Goal: Task Accomplishment & Management: Manage account settings

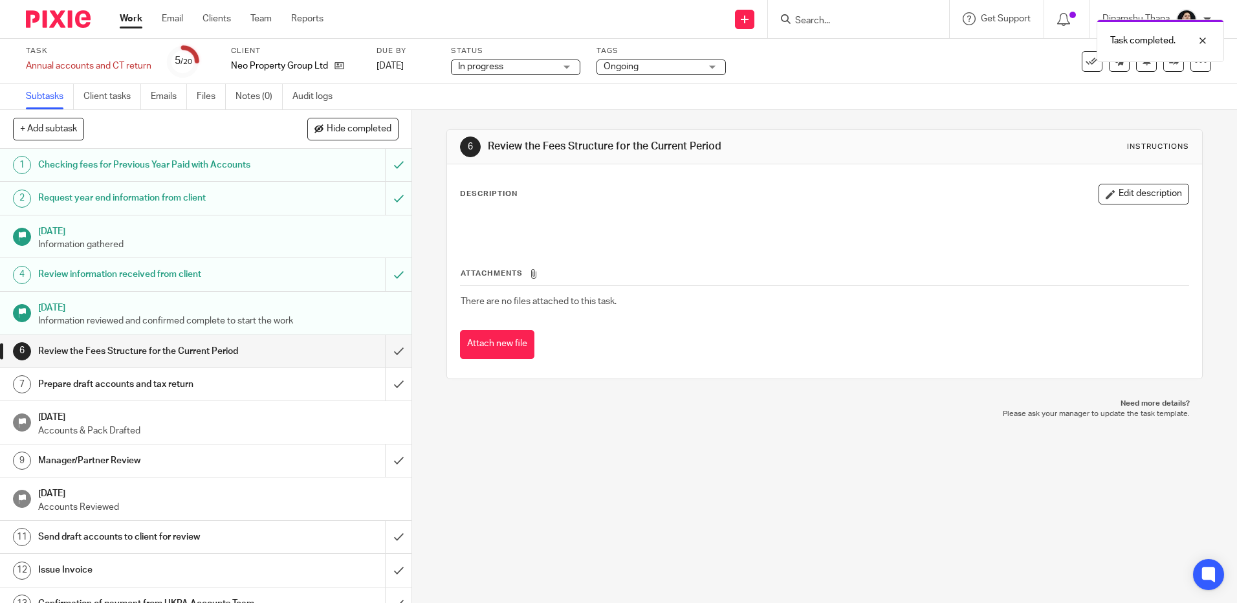
click at [385, 353] on input "submit" at bounding box center [206, 351] width 412 height 32
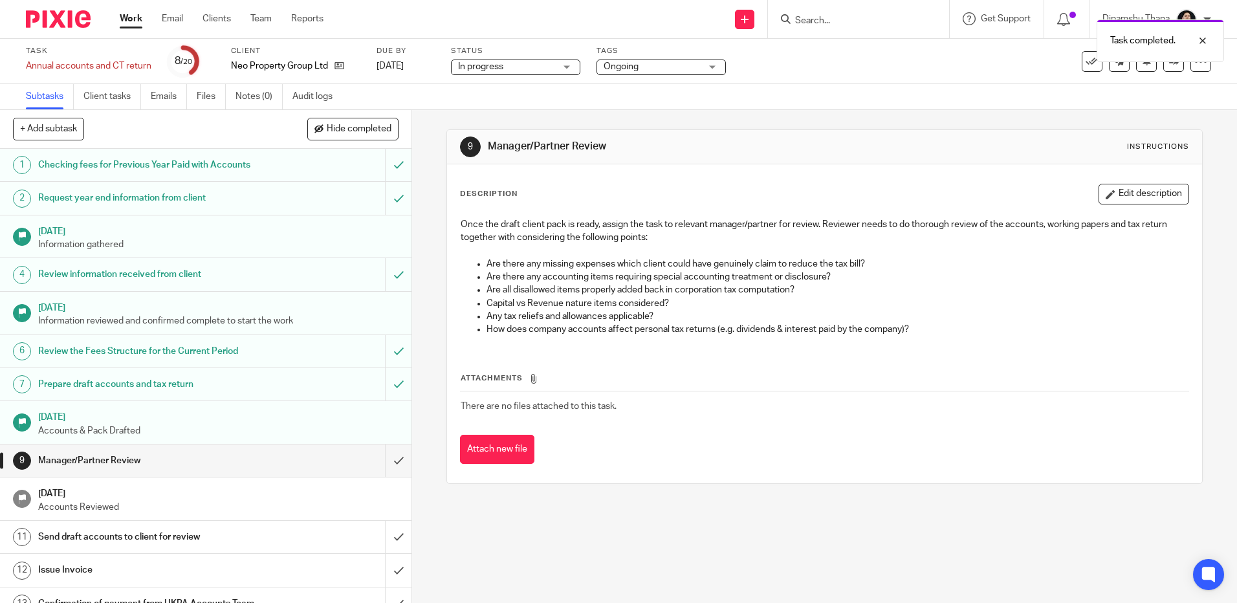
click at [538, 61] on span "In progress" at bounding box center [506, 67] width 97 height 14
click at [654, 49] on div "Task completed." at bounding box center [922, 37] width 606 height 49
click at [645, 71] on span "Ongoing" at bounding box center [652, 67] width 97 height 14
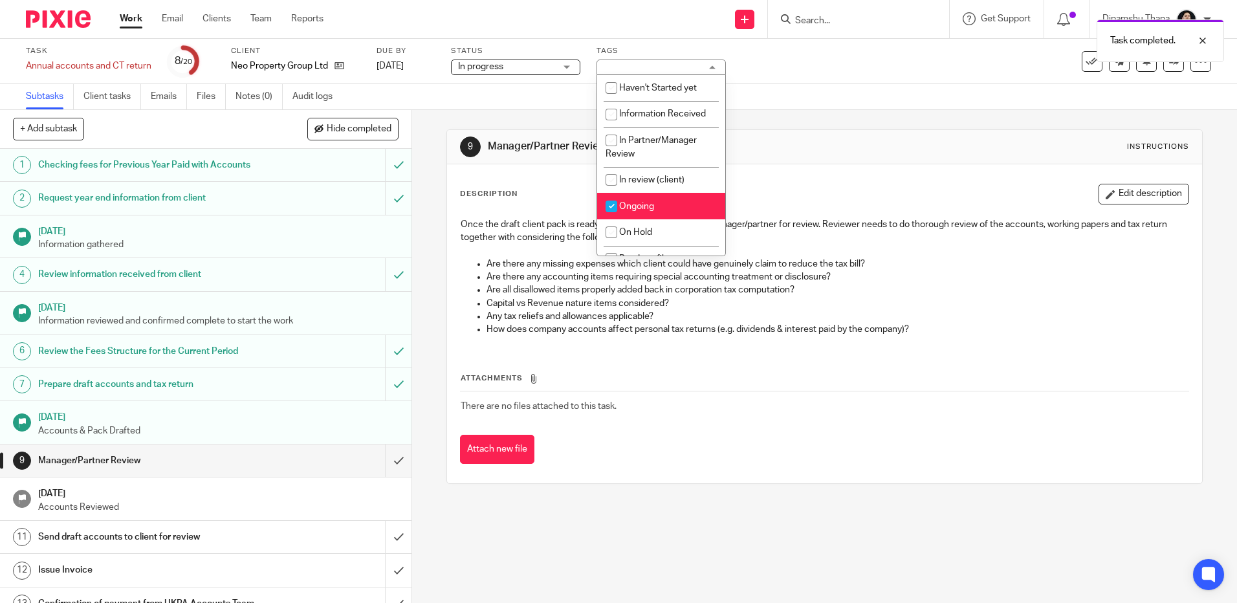
click at [643, 199] on li "Ongoing" at bounding box center [661, 206] width 128 height 27
checkbox input "false"
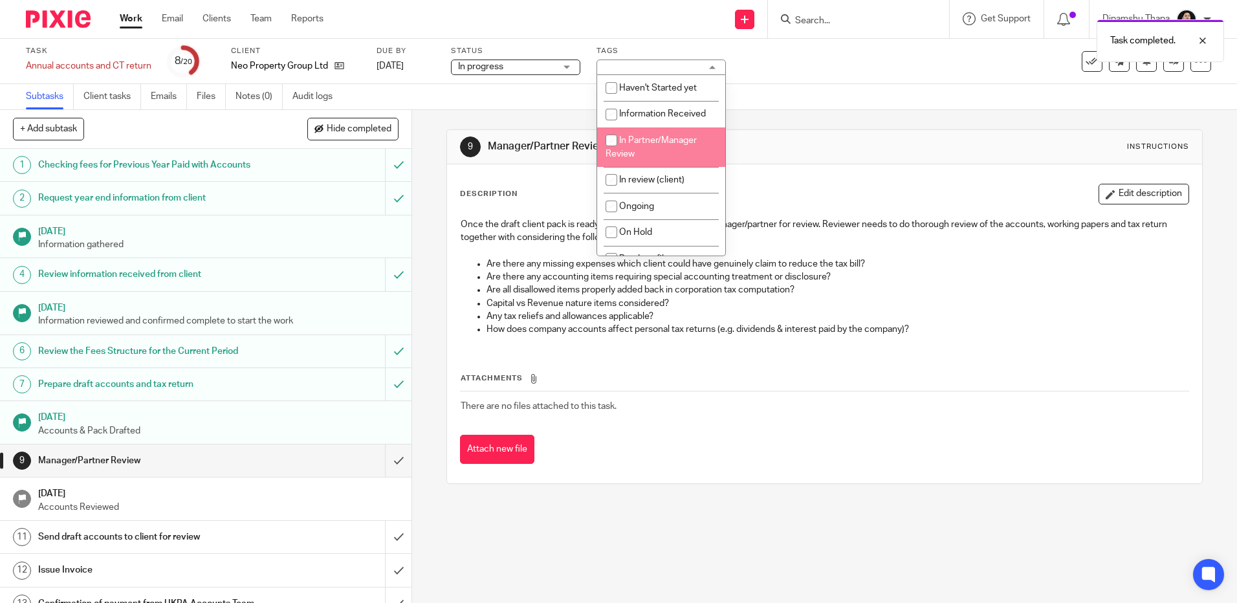
click at [662, 149] on li "In Partner/Manager Review" at bounding box center [661, 146] width 128 height 39
checkbox input "true"
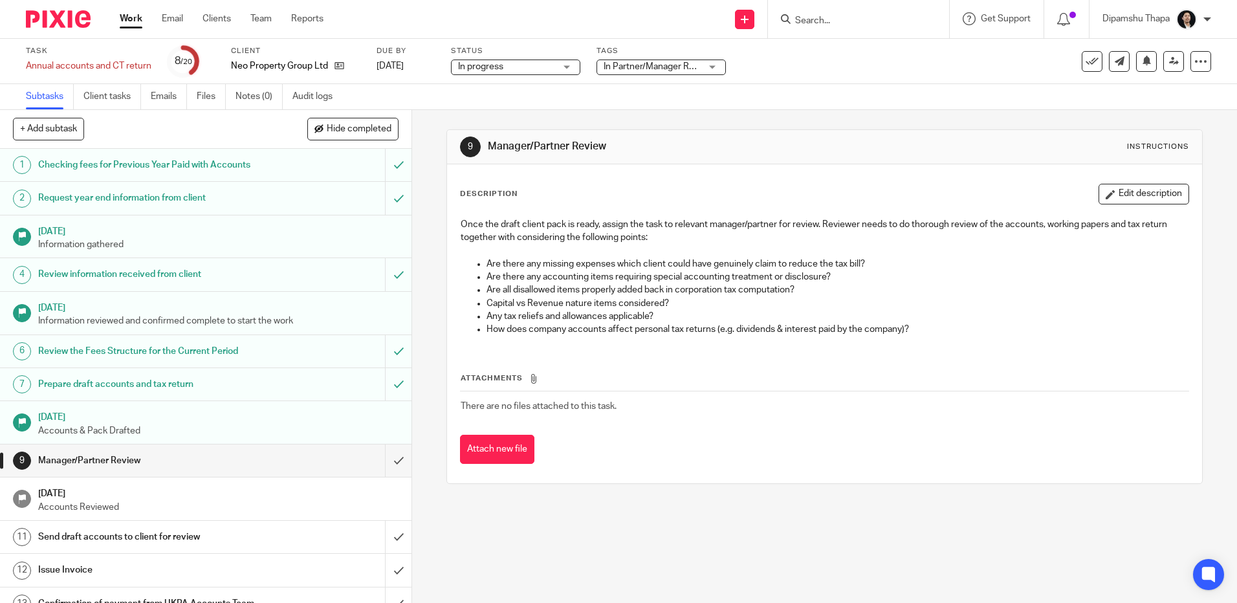
click at [885, 102] on div "Subtasks Client tasks Emails Files Notes (0) Audit logs" at bounding box center [618, 97] width 1237 height 26
click at [1169, 60] on icon at bounding box center [1174, 61] width 10 height 10
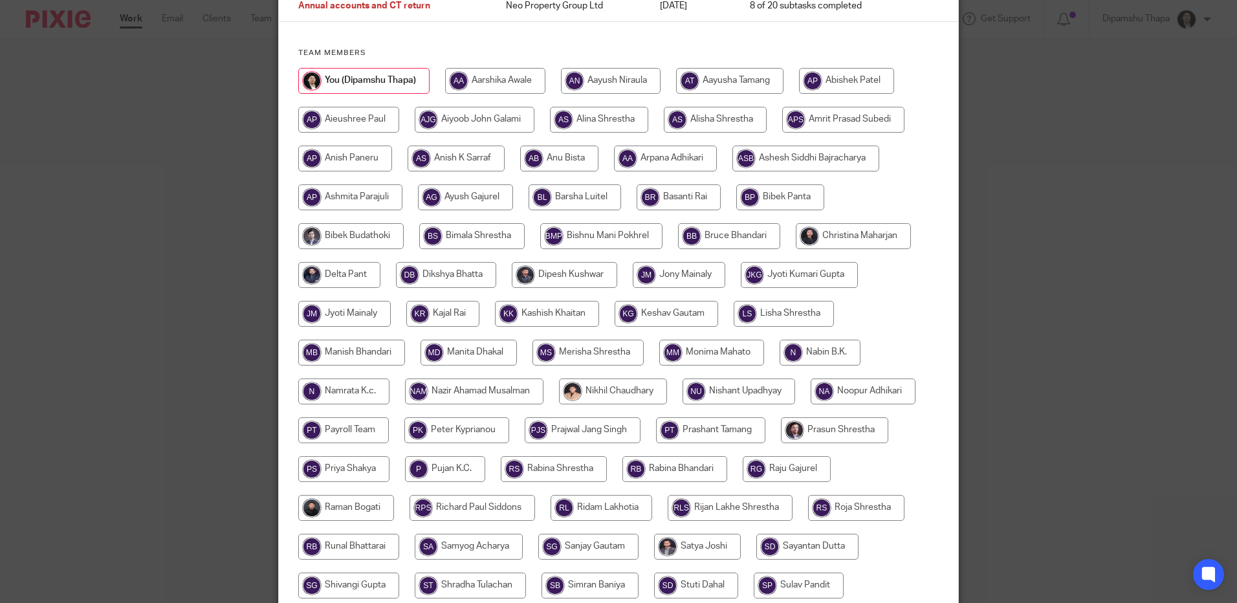
scroll to position [129, 0]
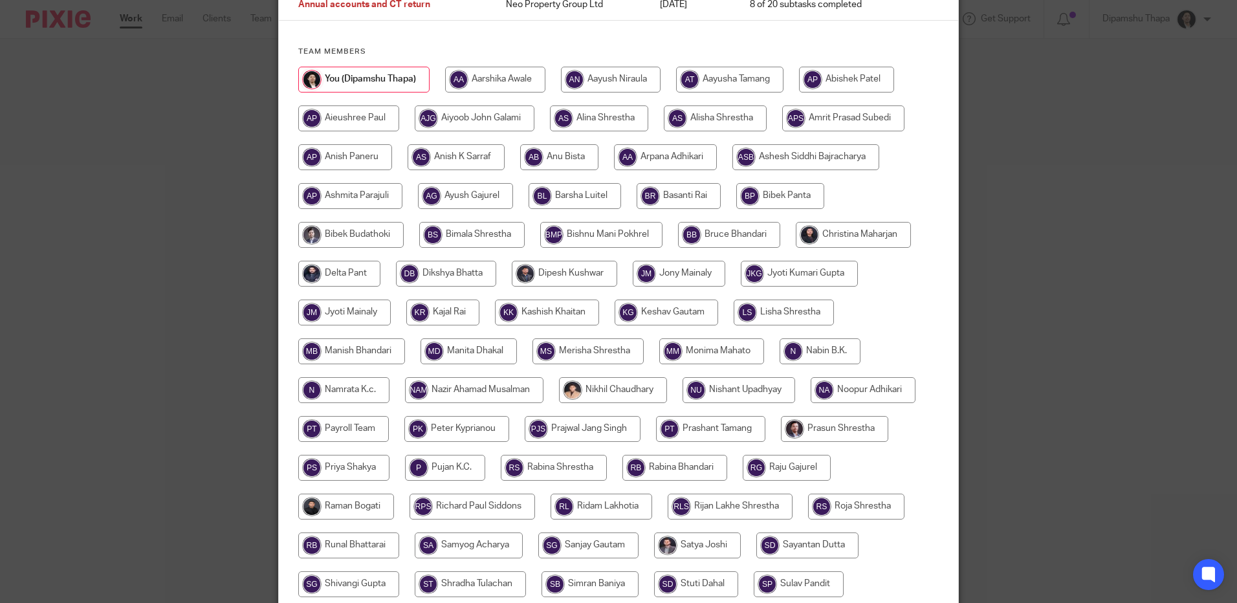
click at [858, 237] on input "radio" at bounding box center [853, 235] width 115 height 26
radio input "true"
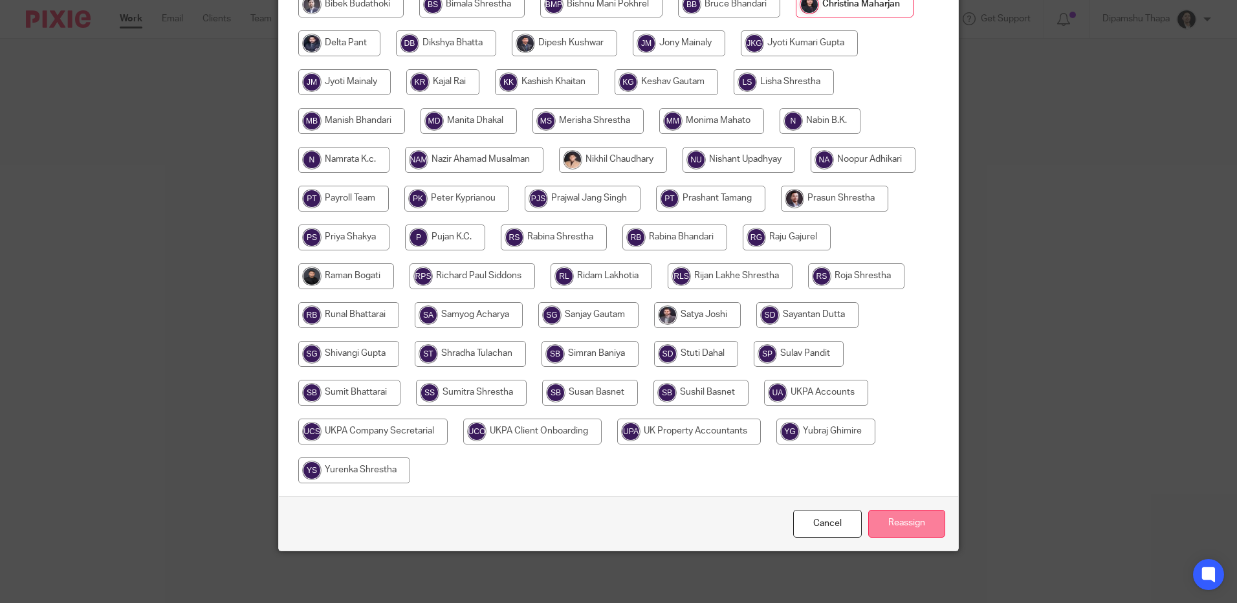
click at [888, 516] on input "Reassign" at bounding box center [906, 524] width 77 height 28
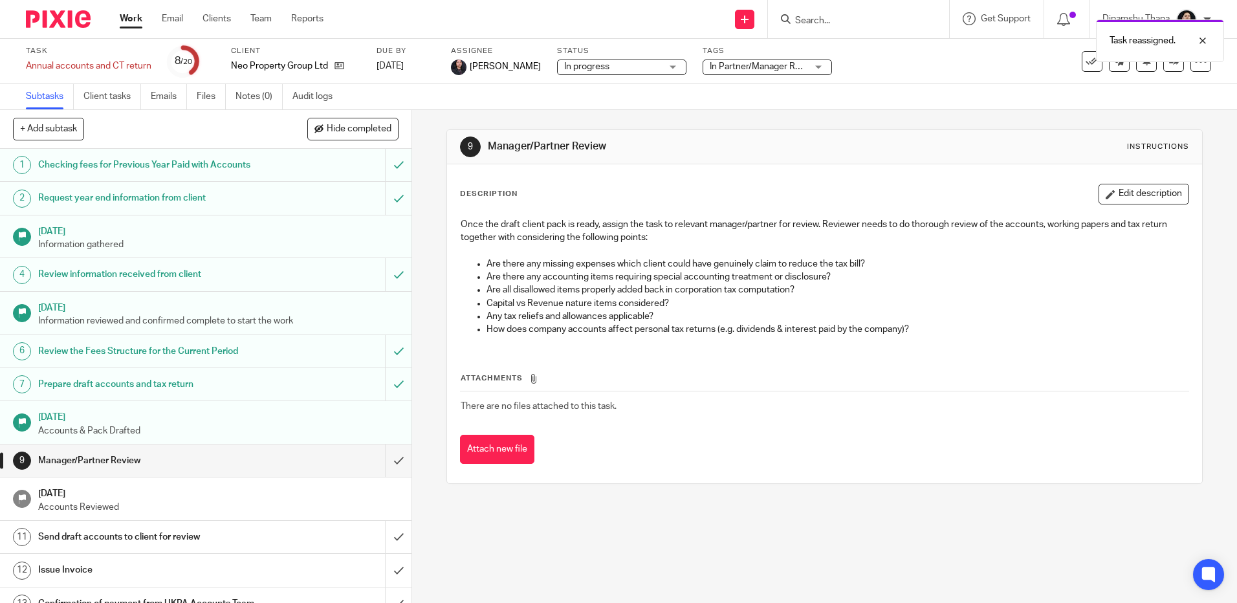
click at [50, 17] on img at bounding box center [58, 18] width 65 height 17
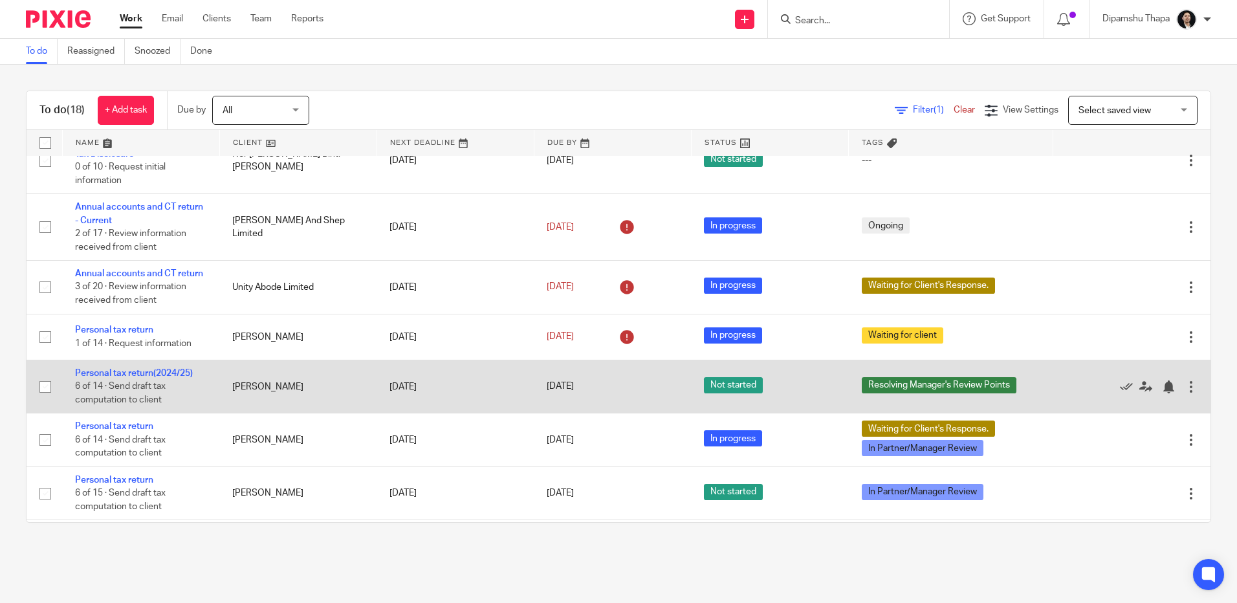
scroll to position [723, 0]
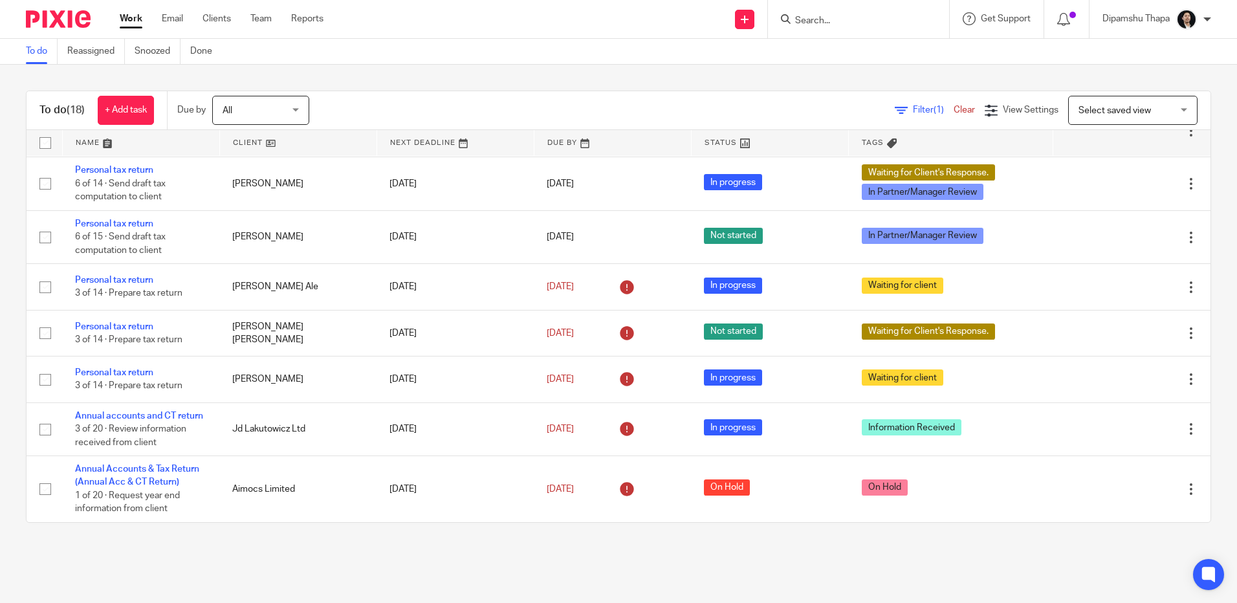
click at [814, 14] on form at bounding box center [863, 19] width 138 height 16
click at [814, 19] on input "Search" at bounding box center [852, 22] width 116 height 12
type input "HST"
click at [835, 53] on link at bounding box center [900, 56] width 219 height 30
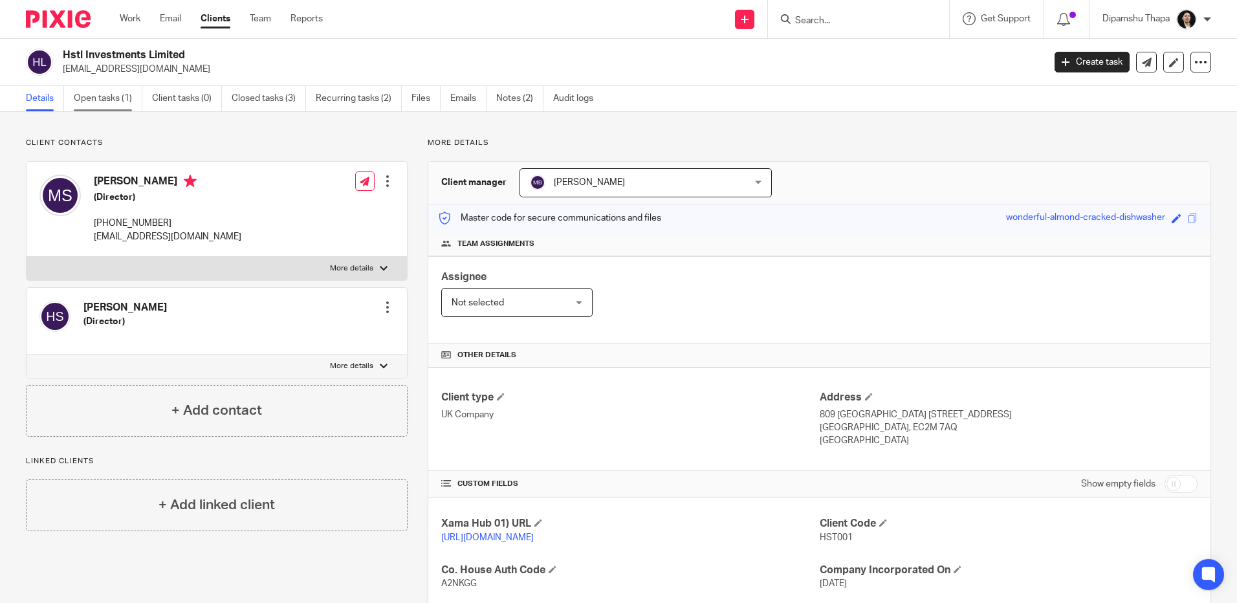
click at [107, 93] on link "Open tasks (1)" at bounding box center [108, 98] width 69 height 25
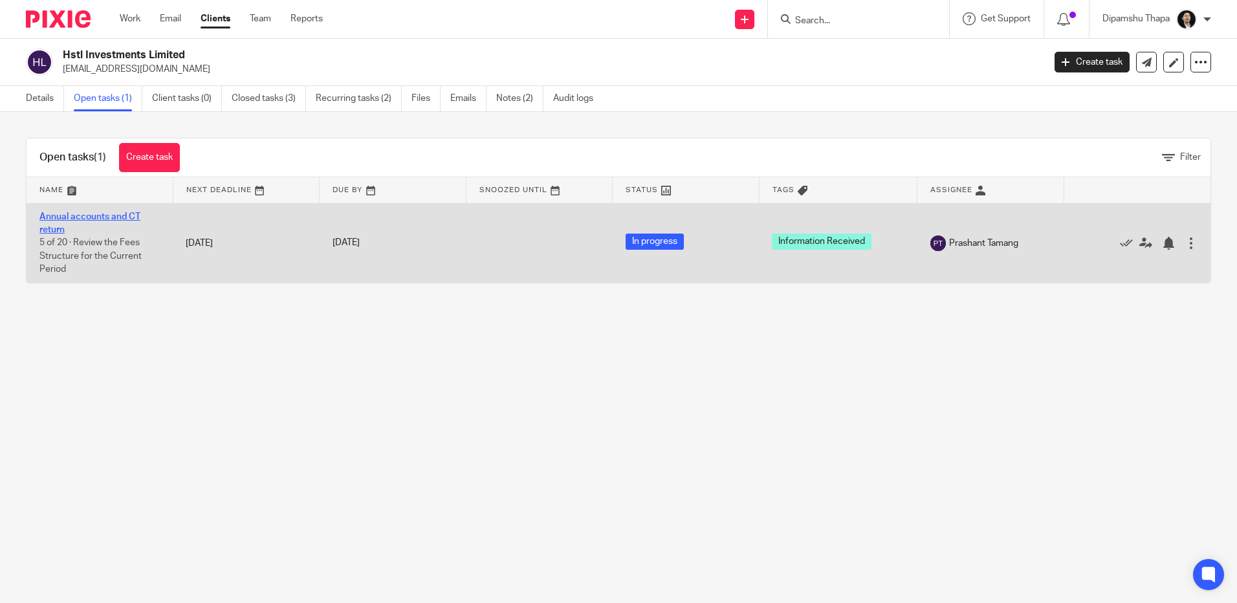
click at [103, 219] on link "Annual accounts and CT return" at bounding box center [89, 223] width 101 height 22
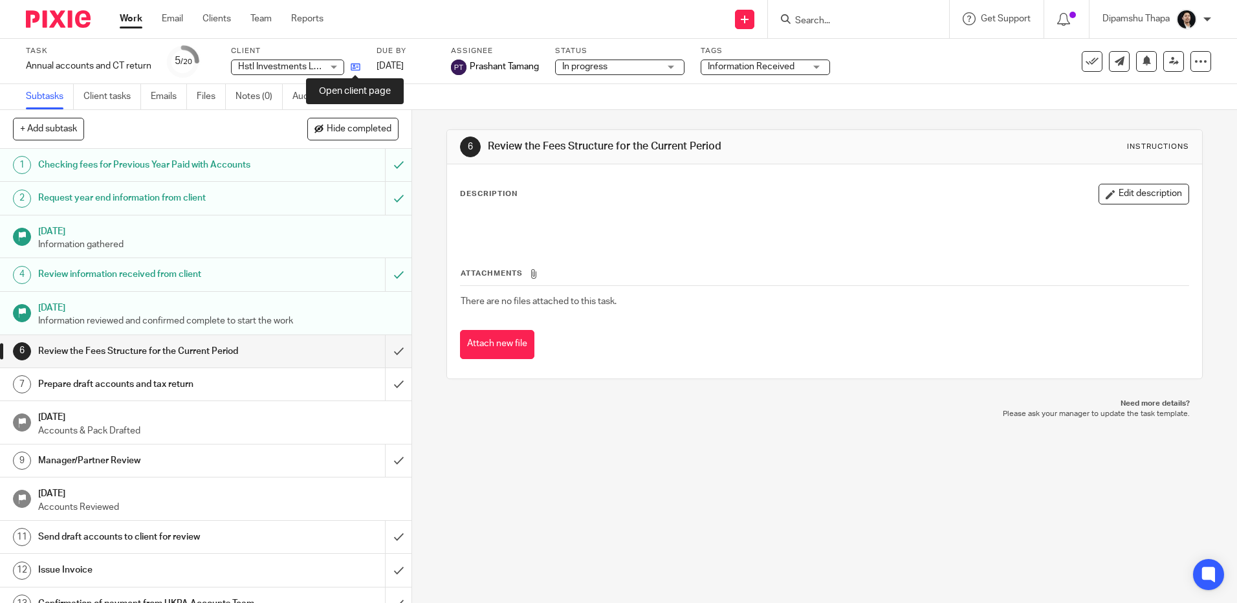
click at [360, 68] on icon at bounding box center [356, 67] width 10 height 10
click at [38, 14] on img at bounding box center [58, 18] width 65 height 17
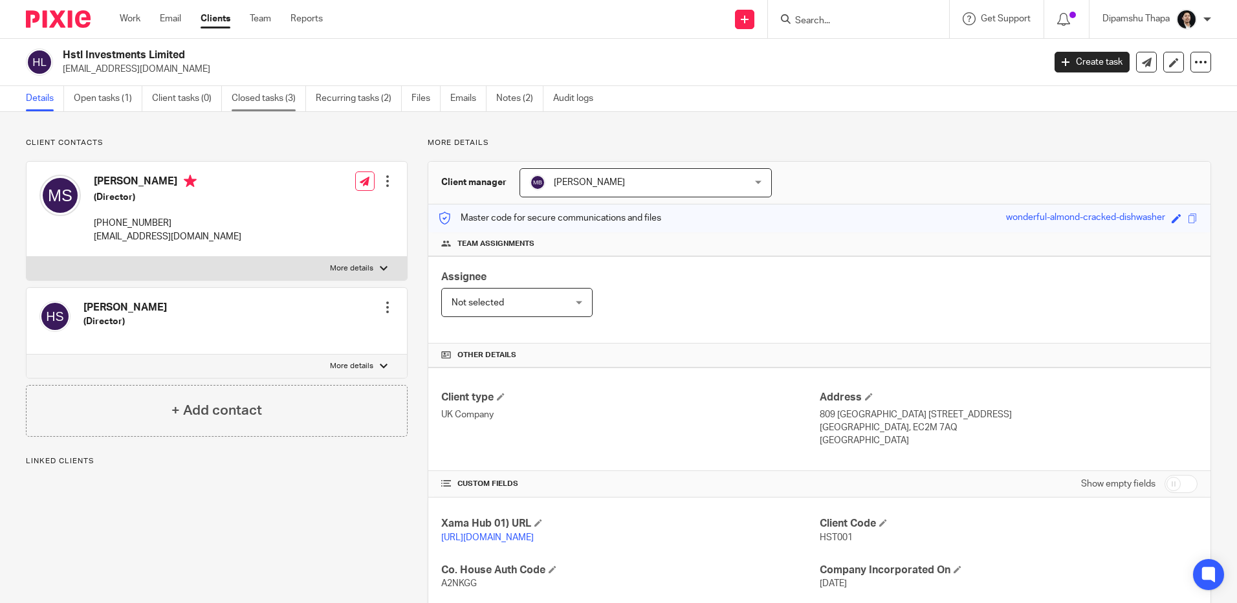
click at [243, 94] on link "Closed tasks (3)" at bounding box center [269, 98] width 74 height 25
click at [373, 98] on link "Recurring tasks (2)" at bounding box center [359, 98] width 86 height 25
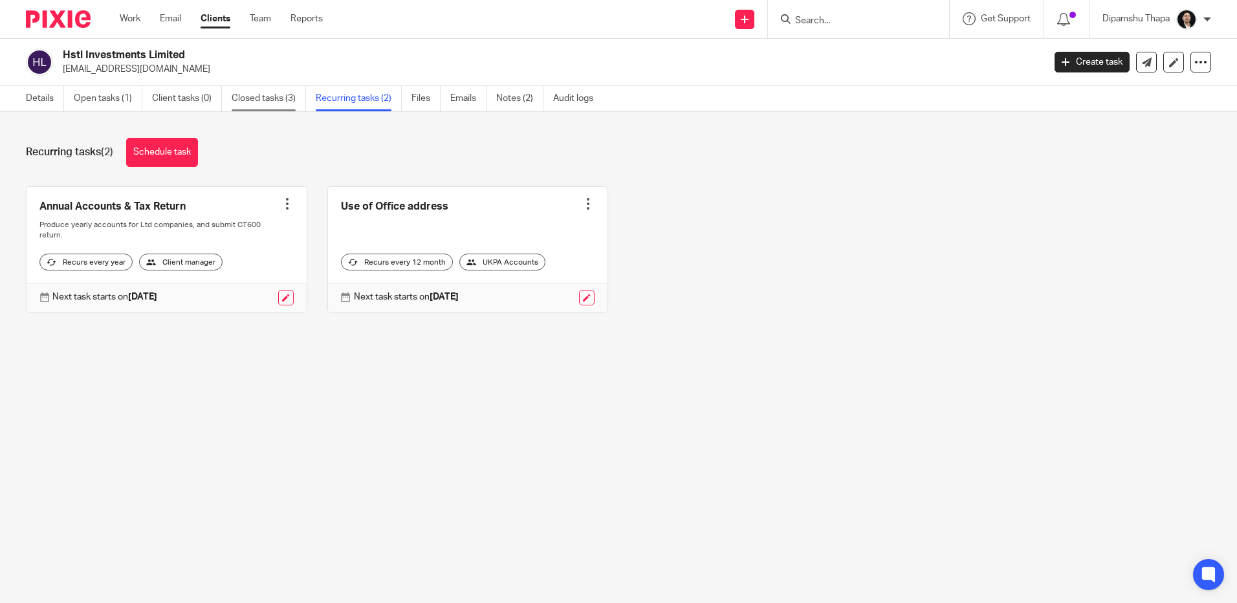
click at [285, 104] on link "Closed tasks (3)" at bounding box center [269, 98] width 74 height 25
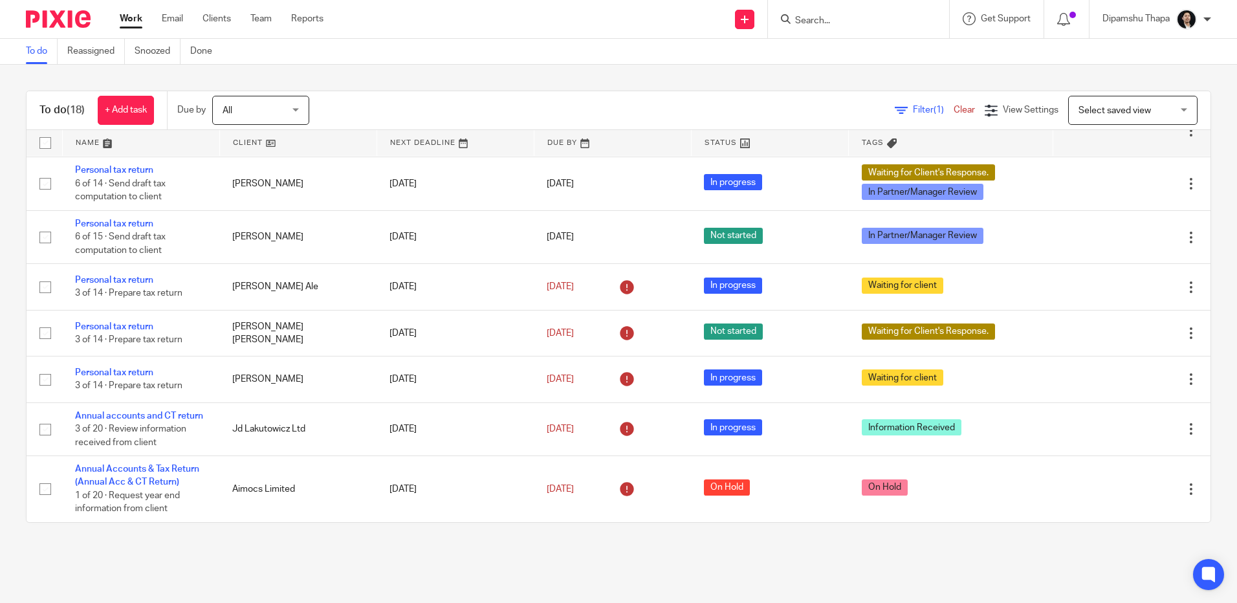
scroll to position [723, 0]
click at [274, 22] on ul "Work Email Clients Team Reports" at bounding box center [231, 18] width 223 height 13
click at [261, 19] on link "Team" at bounding box center [260, 18] width 21 height 13
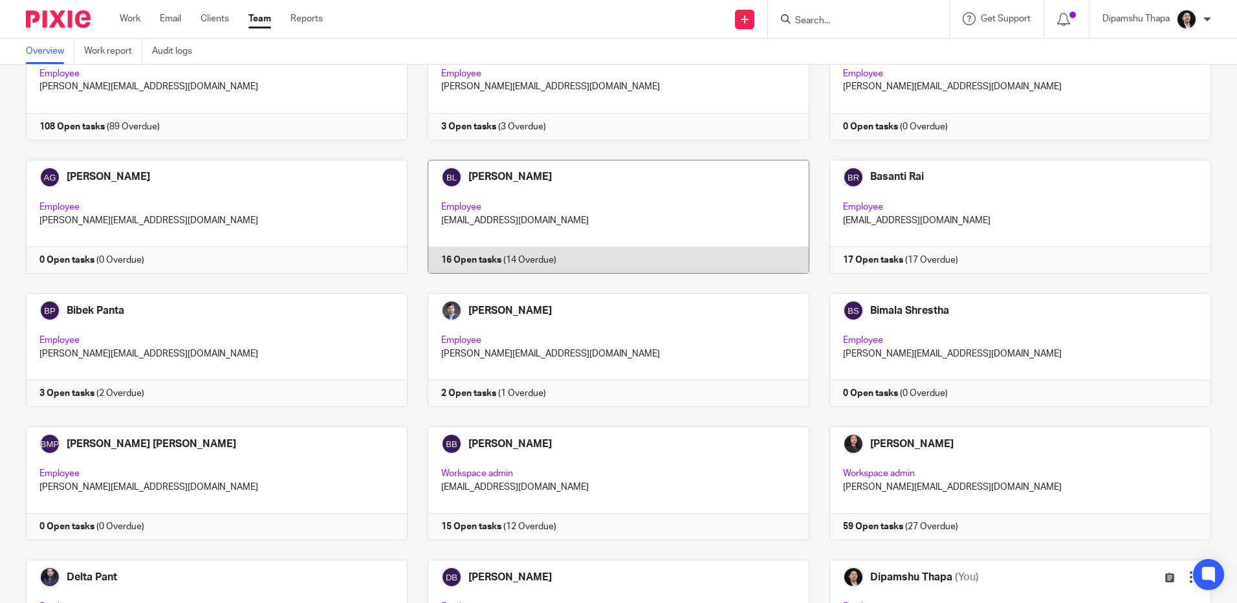
scroll to position [647, 0]
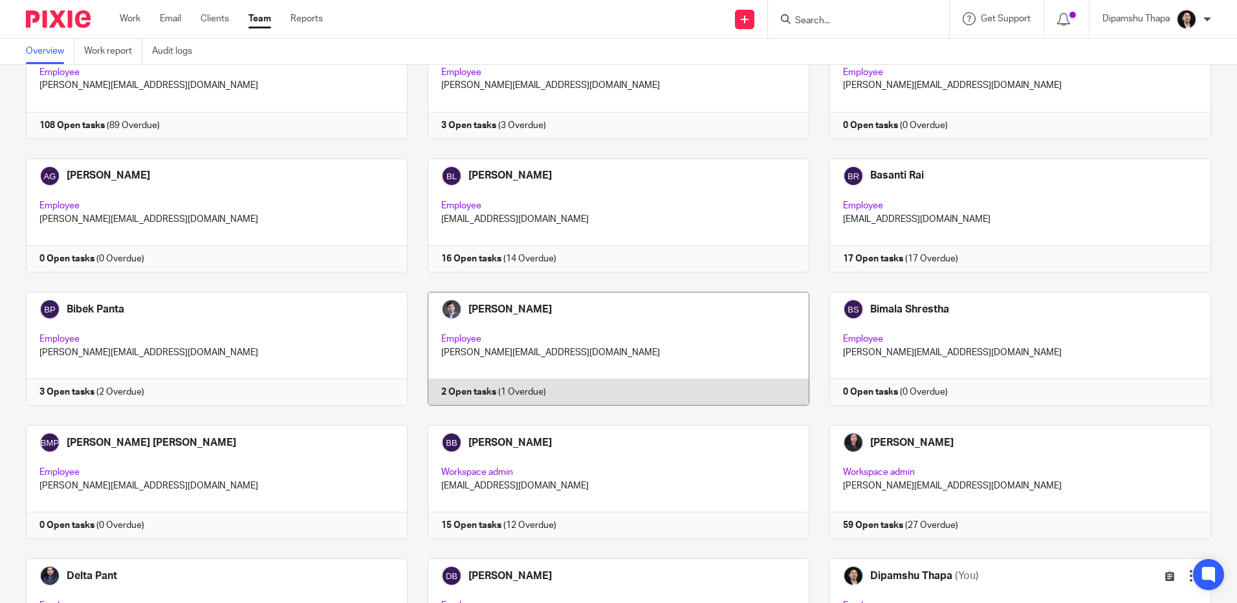
click at [641, 368] on link at bounding box center [609, 349] width 402 height 114
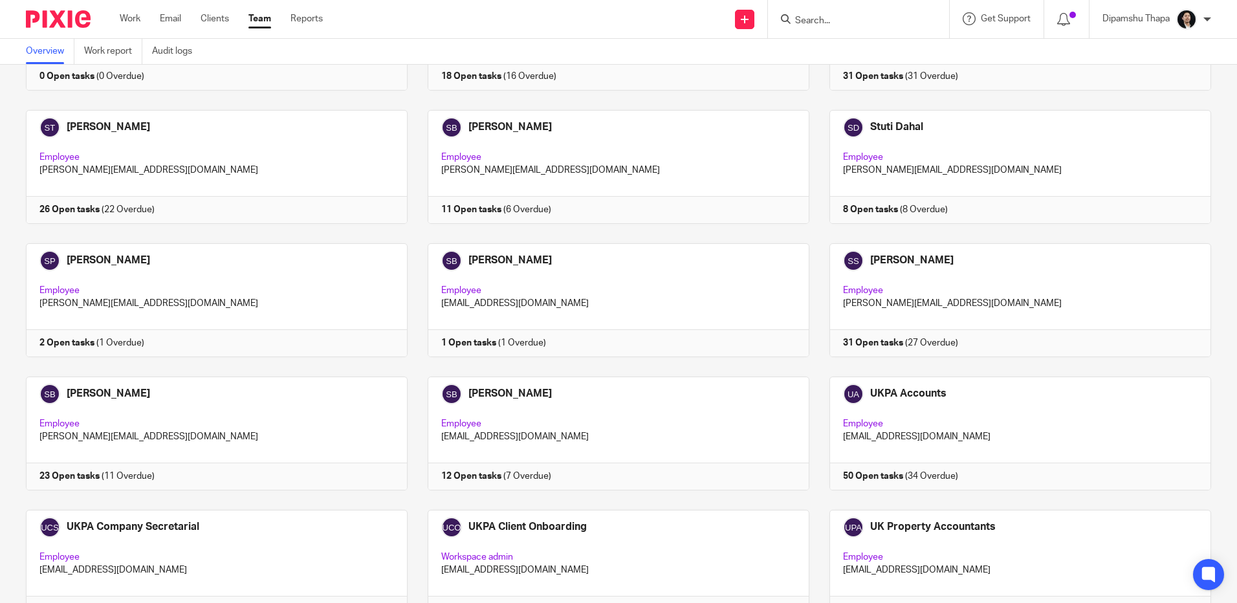
scroll to position [2977, 0]
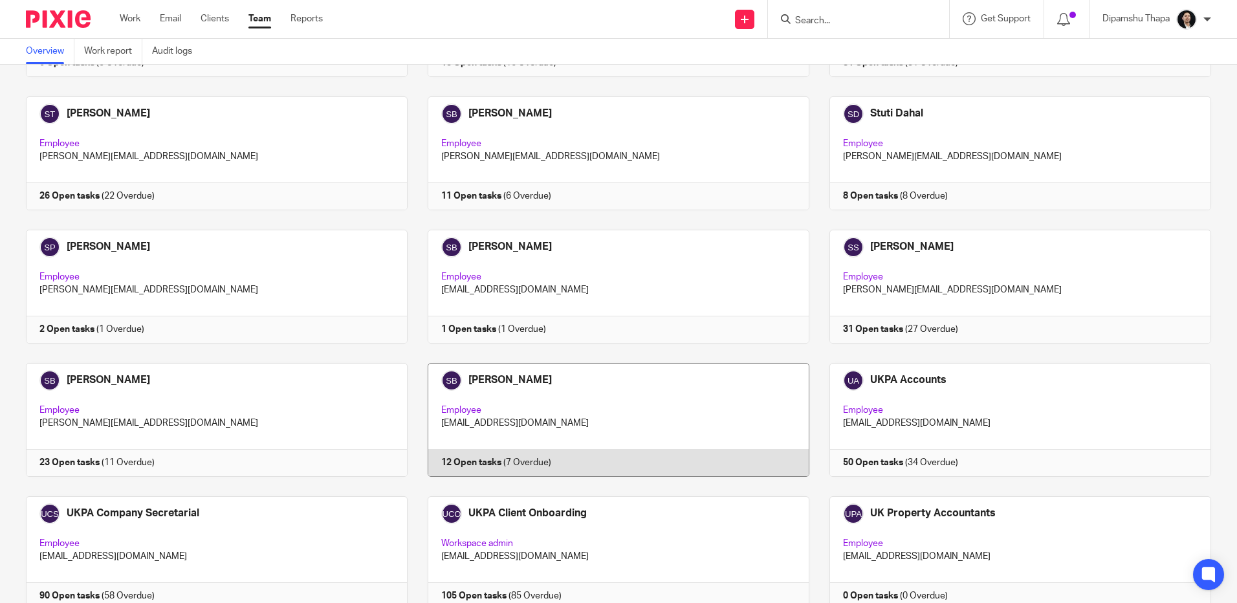
click at [583, 382] on link at bounding box center [609, 420] width 402 height 114
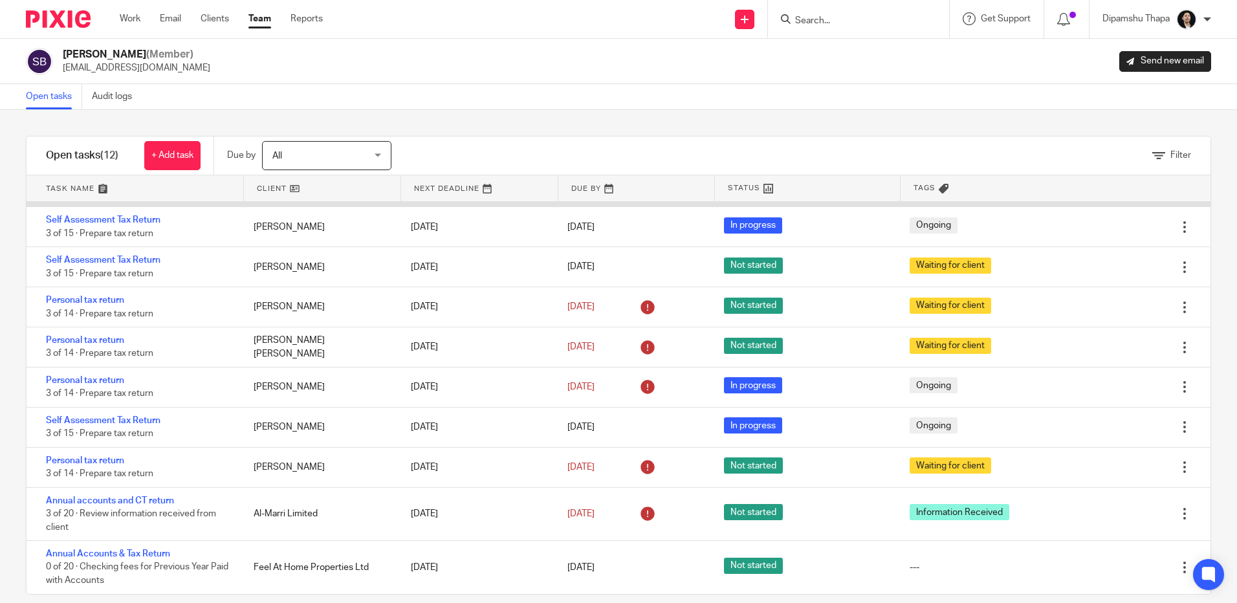
scroll to position [17, 0]
